Goal: Task Accomplishment & Management: Use online tool/utility

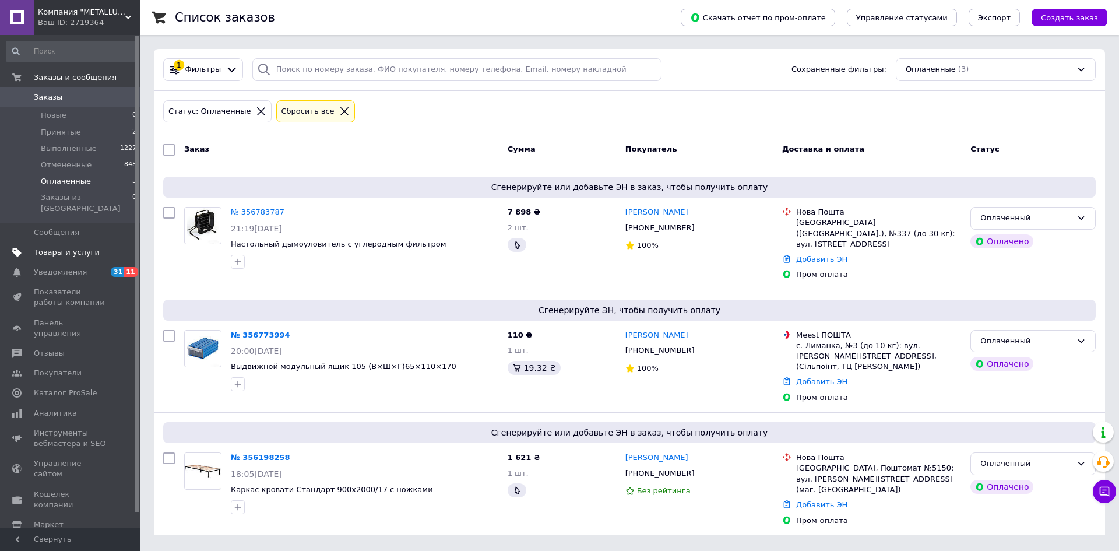
click at [78, 247] on span "Товары и услуги" at bounding box center [67, 252] width 66 height 10
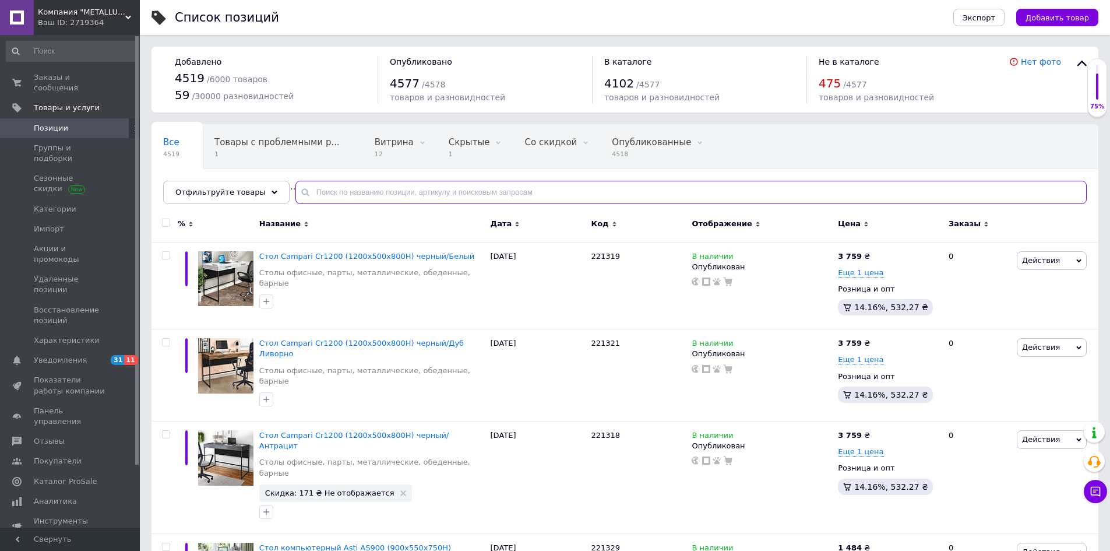
click at [436, 189] on input "text" at bounding box center [690, 192] width 791 height 23
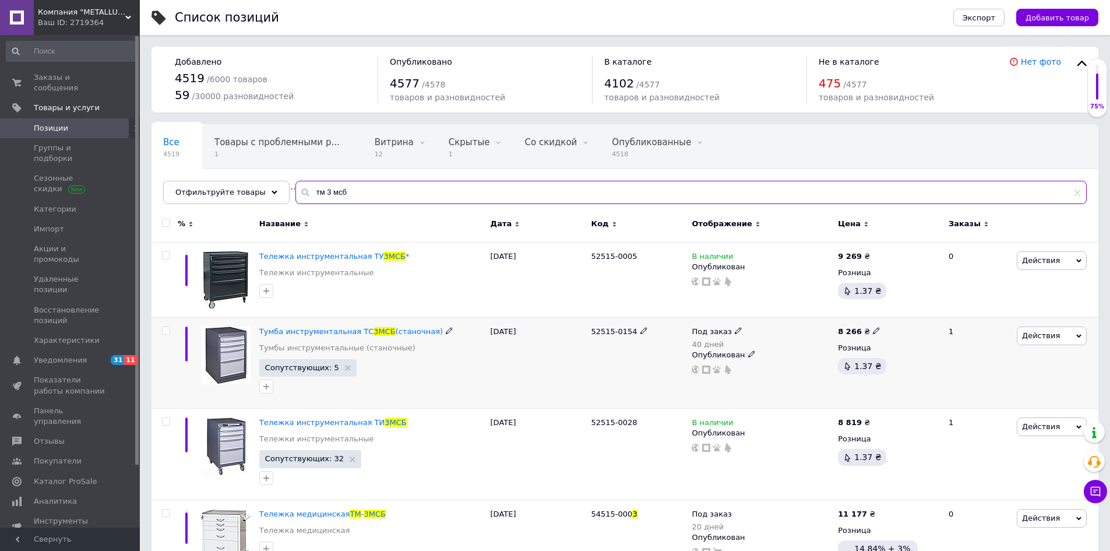
type input "тм 3 мсб"
click at [537, 366] on div "[DATE]" at bounding box center [538, 363] width 101 height 92
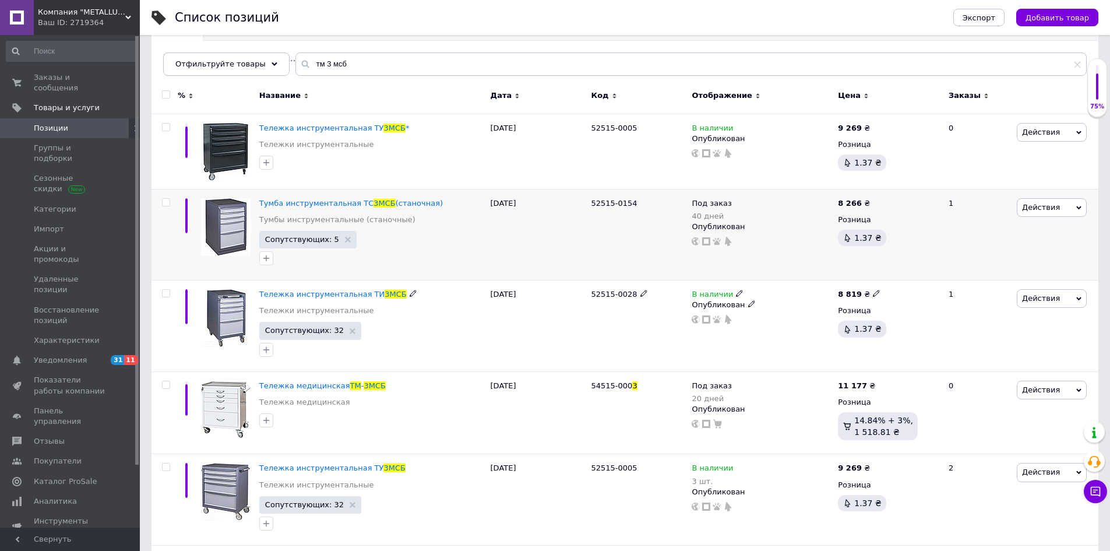
scroll to position [140, 0]
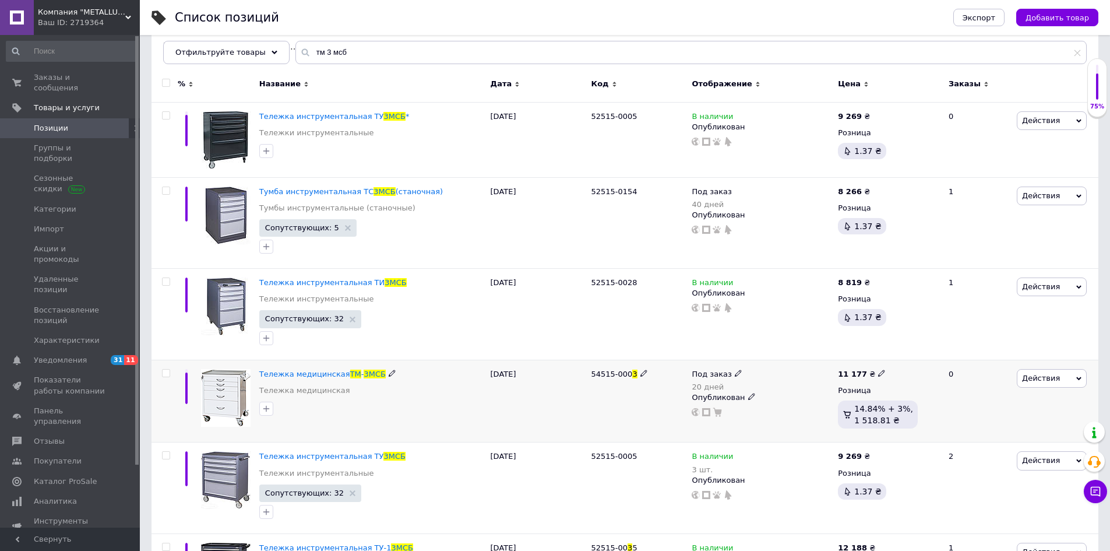
click at [217, 393] on img at bounding box center [226, 398] width 50 height 58
